Goal: Task Accomplishment & Management: Use online tool/utility

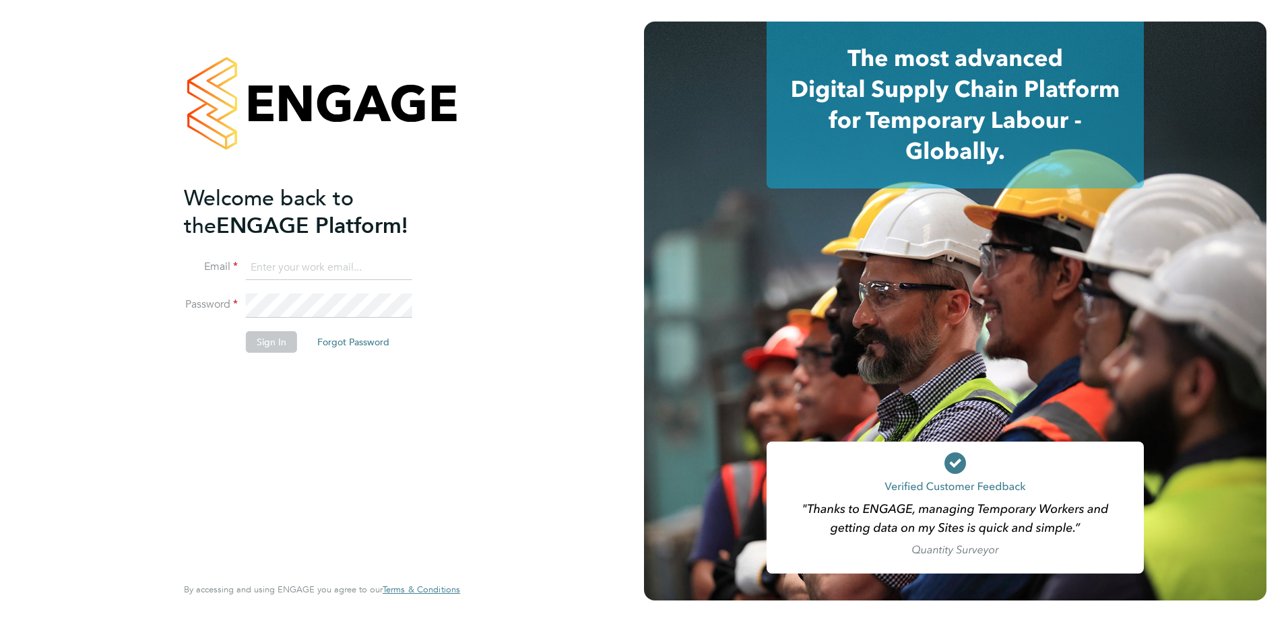
type input "freddie.morel@countrysidepartnerships.com"
click at [267, 358] on li "Sign In Forgot Password" at bounding box center [315, 348] width 263 height 35
click at [261, 340] on button "Sign In" at bounding box center [271, 342] width 51 height 22
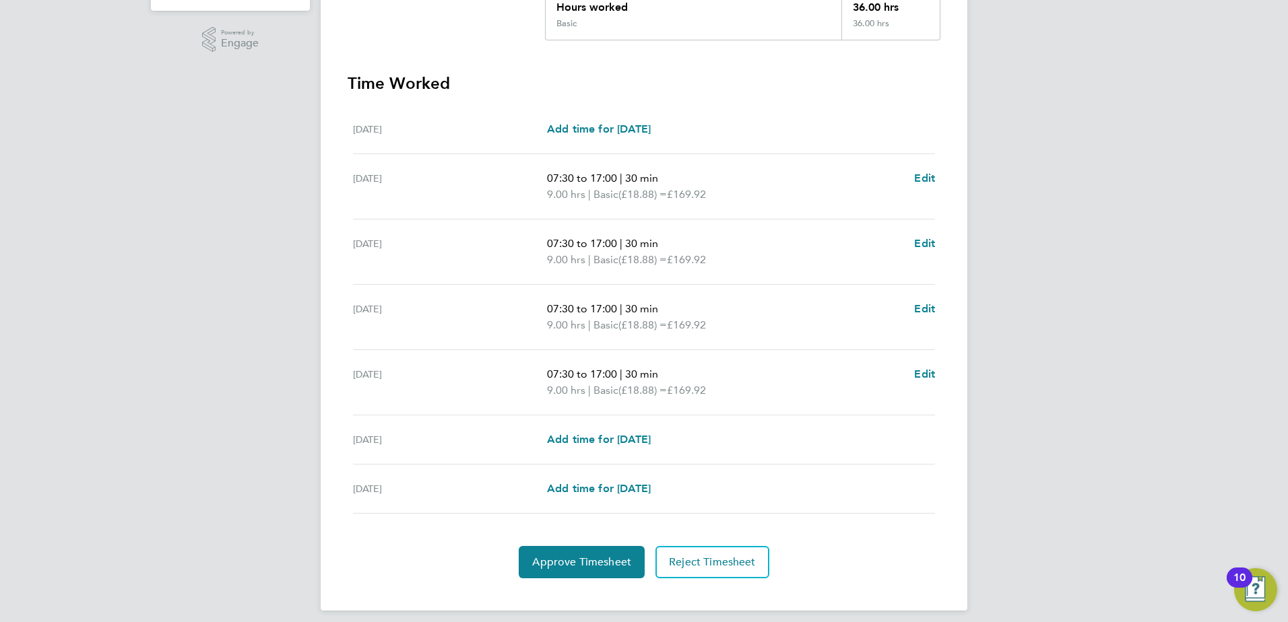
scroll to position [335, 0]
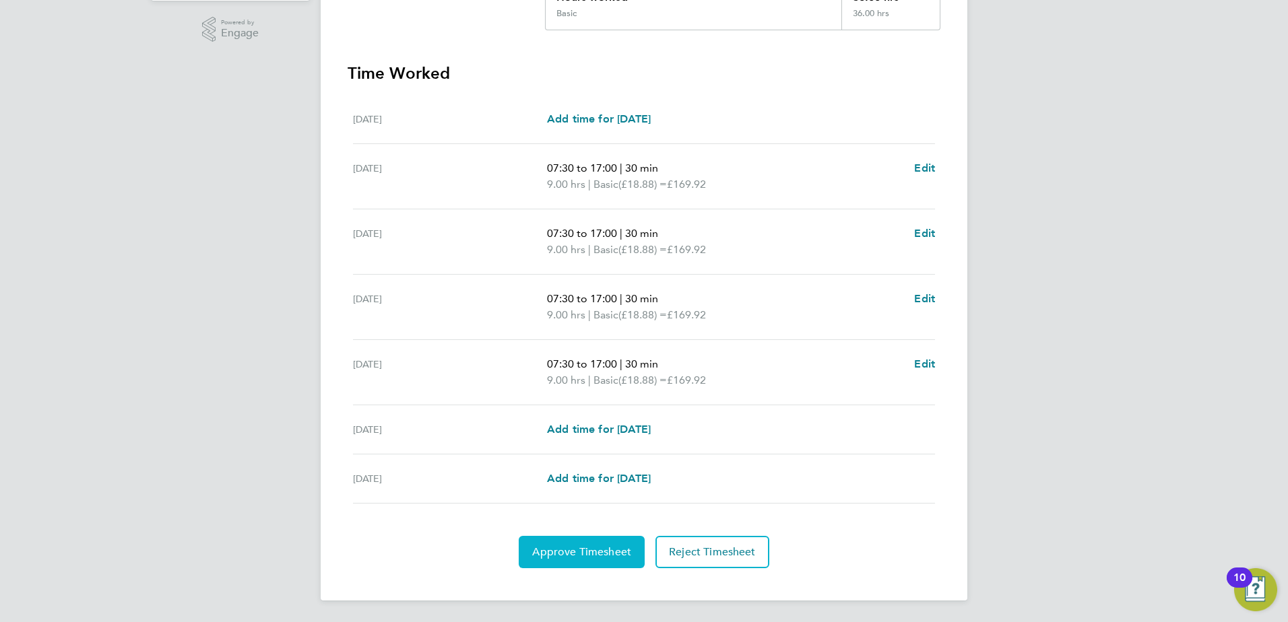
click at [587, 544] on button "Approve Timesheet" at bounding box center [582, 552] width 126 height 32
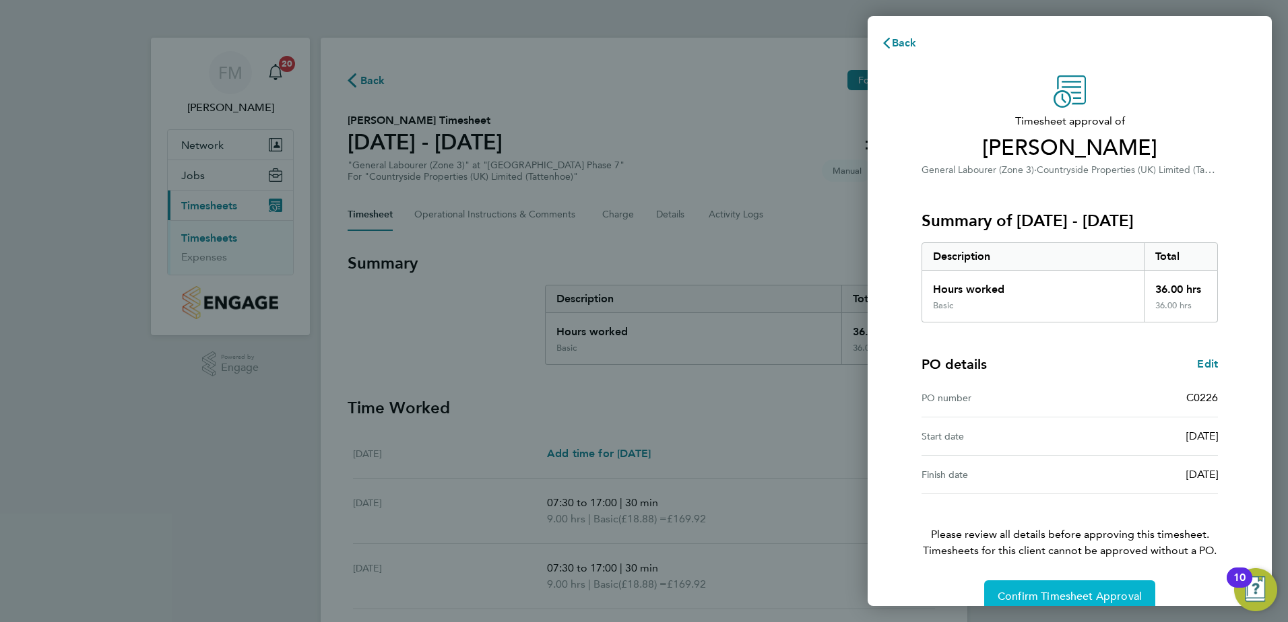
click at [1031, 587] on button "Confirm Timesheet Approval" at bounding box center [1069, 597] width 171 height 32
